Goal: Find specific page/section: Find specific page/section

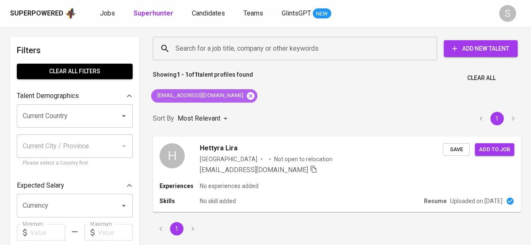
click at [247, 97] on icon at bounding box center [251, 96] width 8 height 8
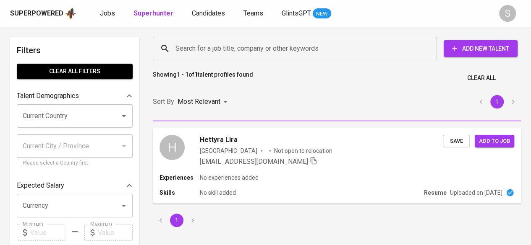
click at [207, 55] on input "Search for a job title, company or other keywords" at bounding box center [296, 49] width 247 height 16
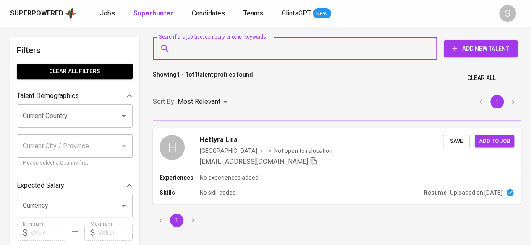
paste input "[PERSON_NAME]"
type input "[PERSON_NAME]"
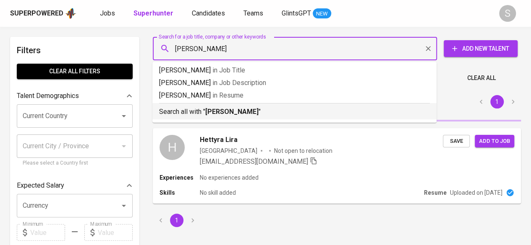
click at [193, 115] on p "Search all with " [PERSON_NAME] "" at bounding box center [294, 112] width 271 height 10
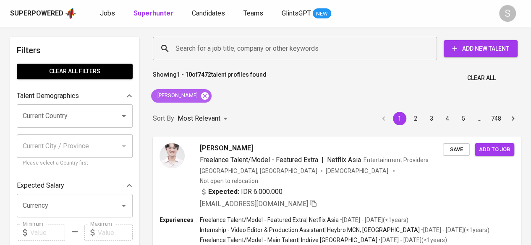
click at [201, 96] on icon at bounding box center [205, 96] width 8 height 8
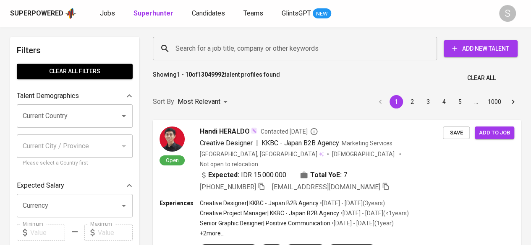
click at [198, 56] on input "Search for a job title, company or other keywords" at bounding box center [296, 49] width 247 height 16
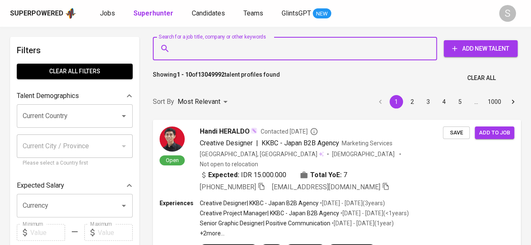
paste input "[PERSON_NAME]"
type input "[PERSON_NAME]"
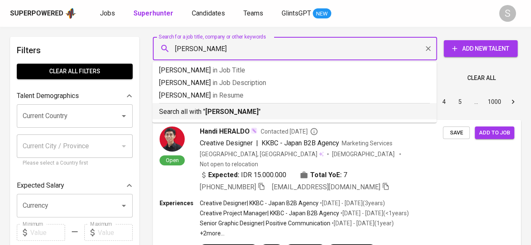
click at [201, 113] on p "Search all with " [PERSON_NAME] "" at bounding box center [294, 112] width 271 height 10
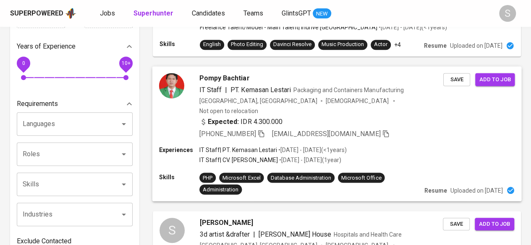
scroll to position [126, 0]
